Goal: Transaction & Acquisition: Download file/media

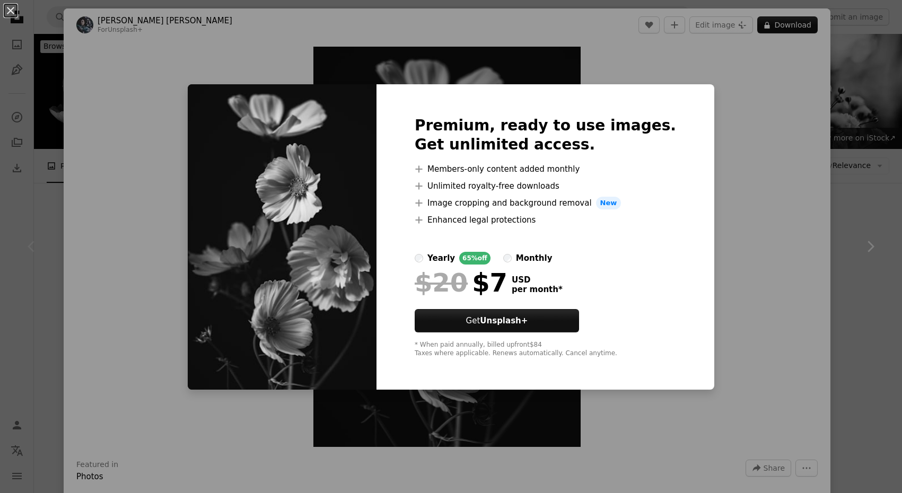
scroll to position [174, 0]
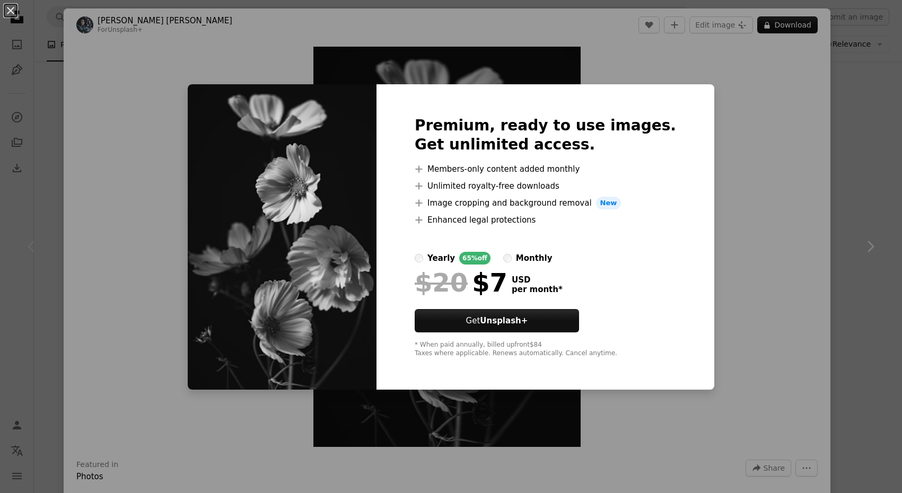
click at [880, 196] on div "An X shape Premium, ready to use images. Get unlimited access. A plus sign Memb…" at bounding box center [451, 246] width 902 height 493
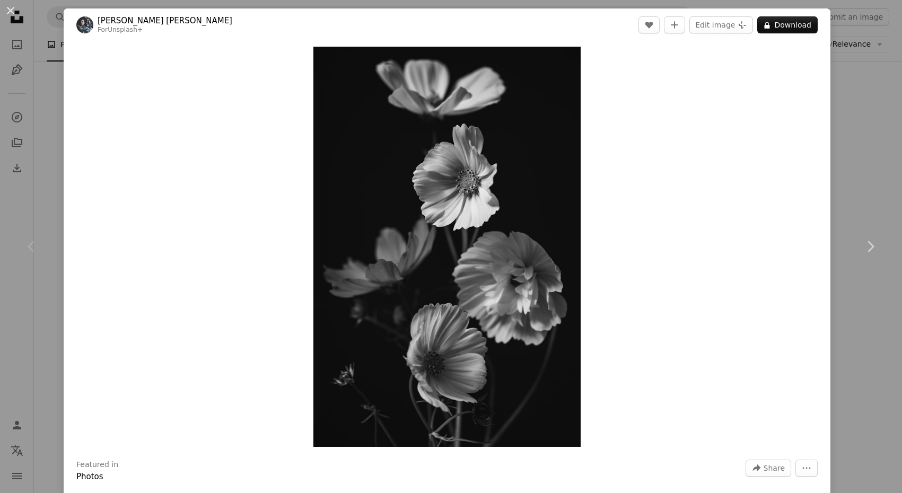
click at [870, 185] on div "An X shape Chevron left Chevron right [PERSON_NAME] [PERSON_NAME] For Unsplash+…" at bounding box center [451, 246] width 902 height 493
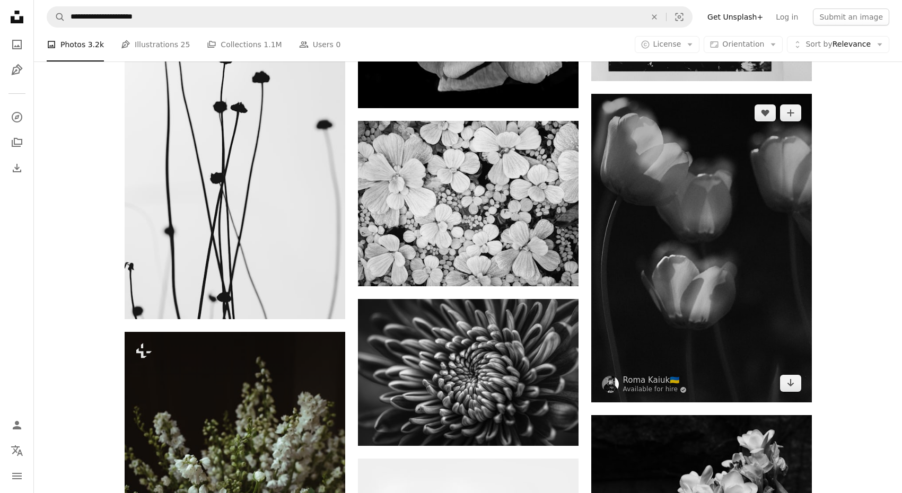
scroll to position [611, 0]
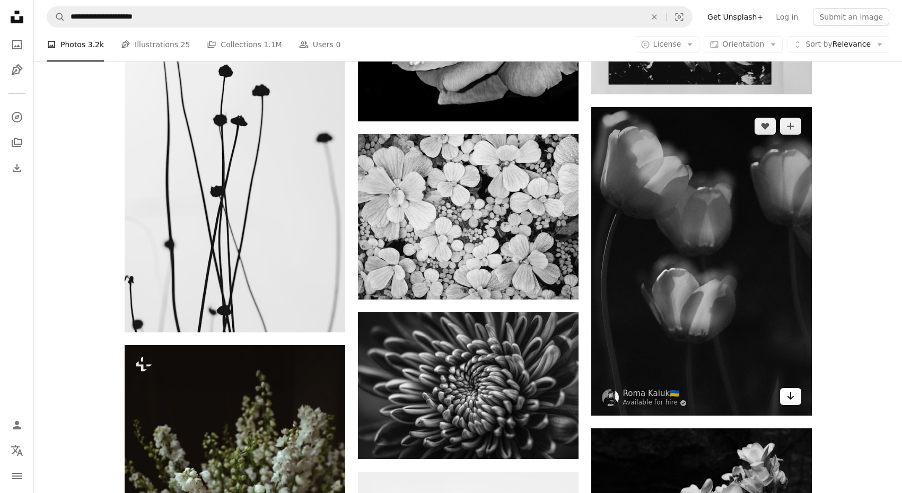
click at [788, 394] on icon "Arrow pointing down" at bounding box center [791, 396] width 8 height 13
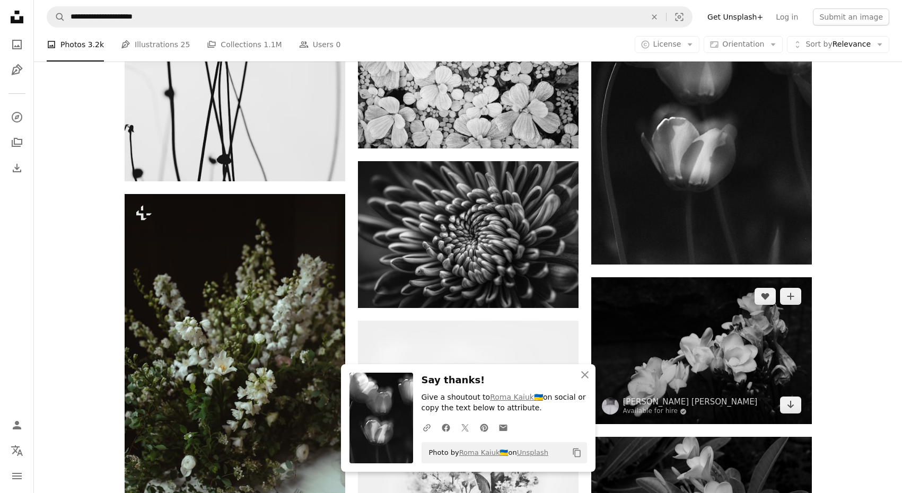
scroll to position [763, 0]
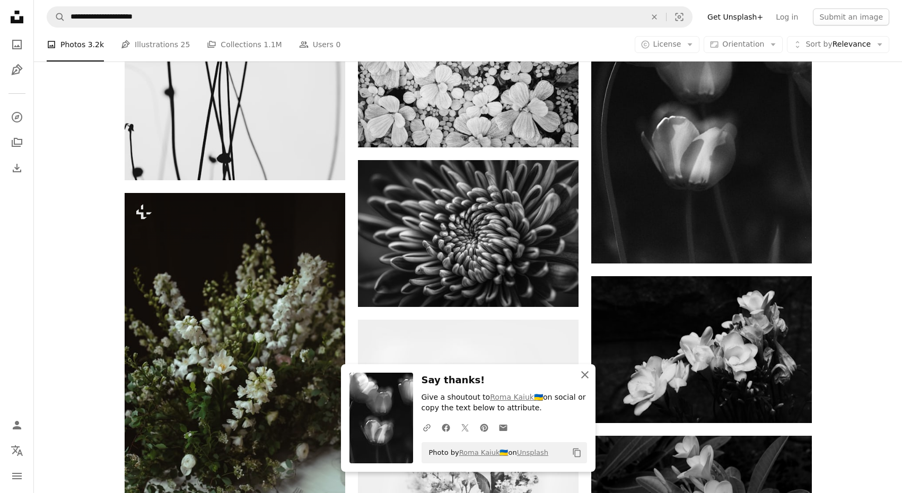
click at [588, 377] on icon "An X shape" at bounding box center [585, 375] width 13 height 13
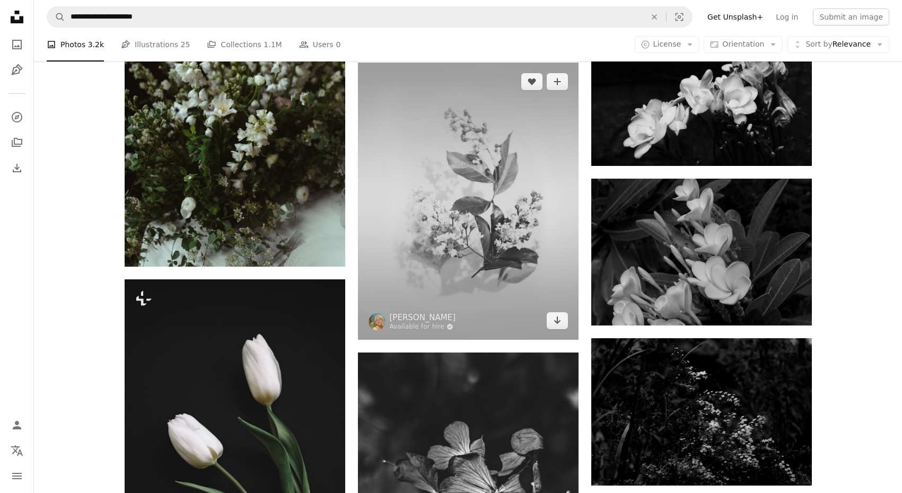
scroll to position [1021, 0]
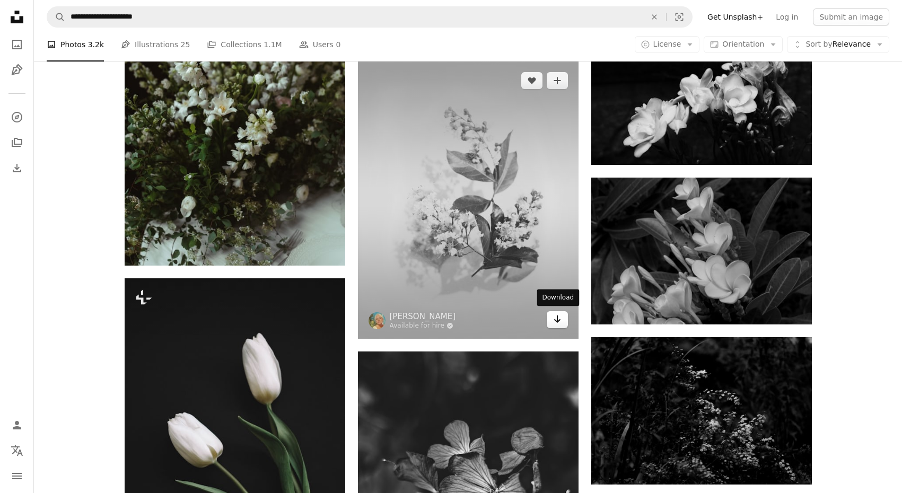
click at [559, 319] on icon "Arrow pointing down" at bounding box center [557, 319] width 8 height 13
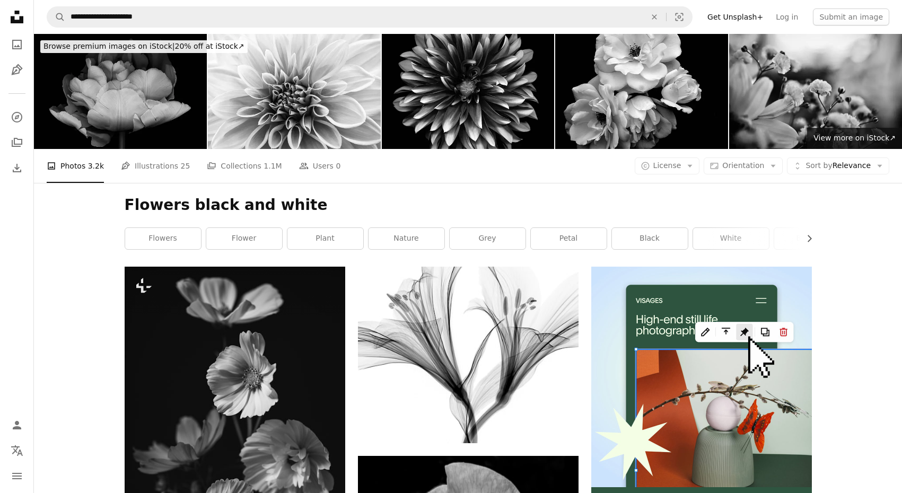
scroll to position [0, 0]
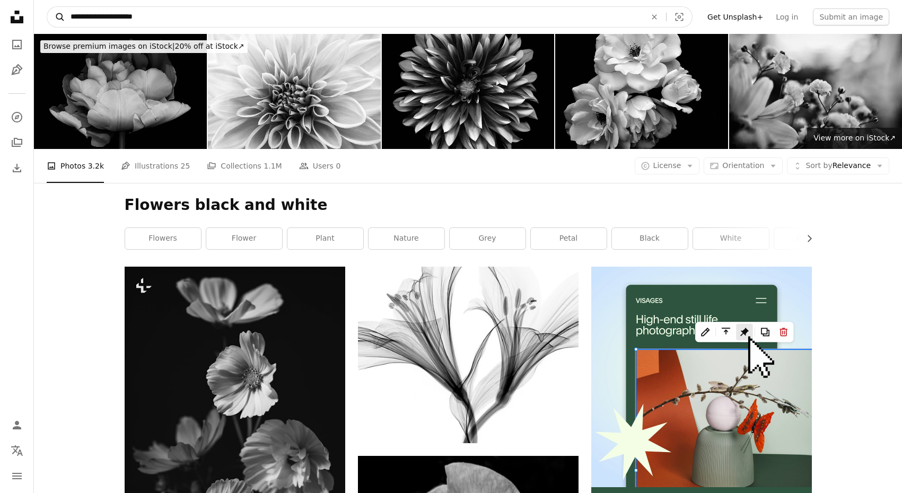
drag, startPoint x: 94, startPoint y: 19, endPoint x: 56, endPoint y: 19, distance: 38.2
click at [56, 19] on form "**********" at bounding box center [370, 16] width 646 height 21
type input "**********"
click at [56, 17] on button "A magnifying glass" at bounding box center [56, 17] width 18 height 20
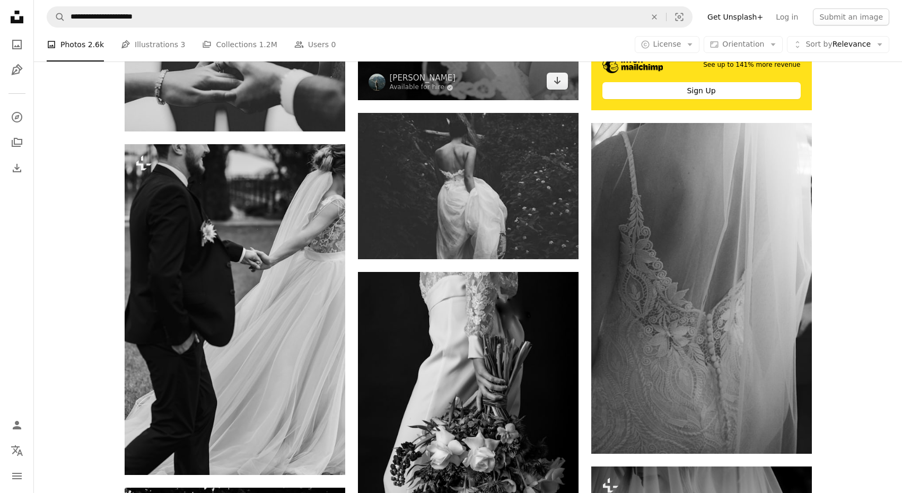
scroll to position [444, 0]
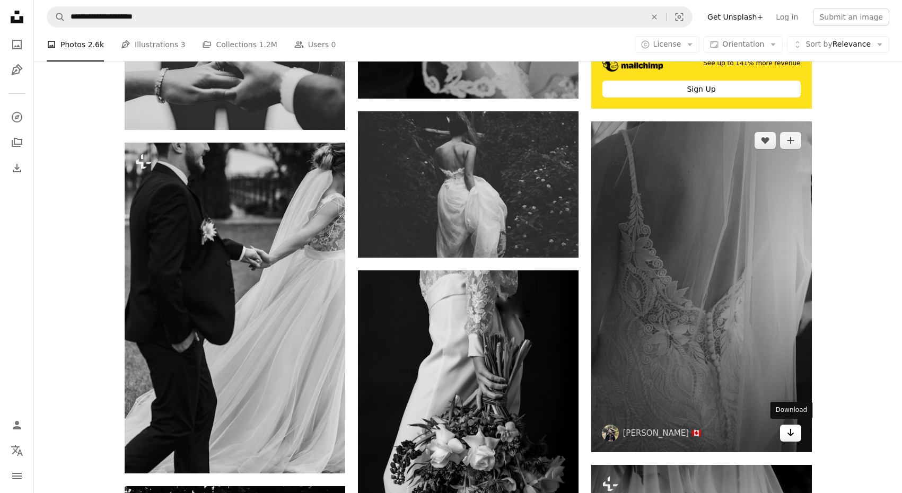
click at [790, 430] on icon "Download" at bounding box center [790, 432] width 7 height 7
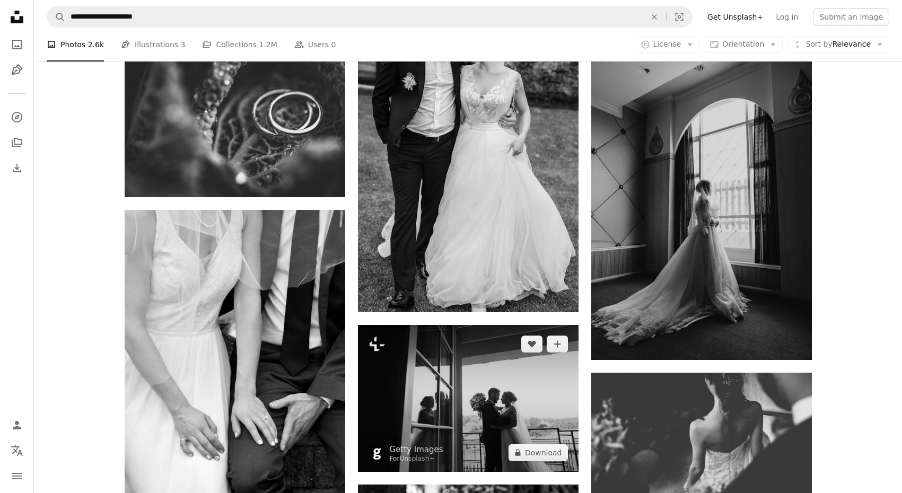
scroll to position [1387, 0]
